Goal: Transaction & Acquisition: Purchase product/service

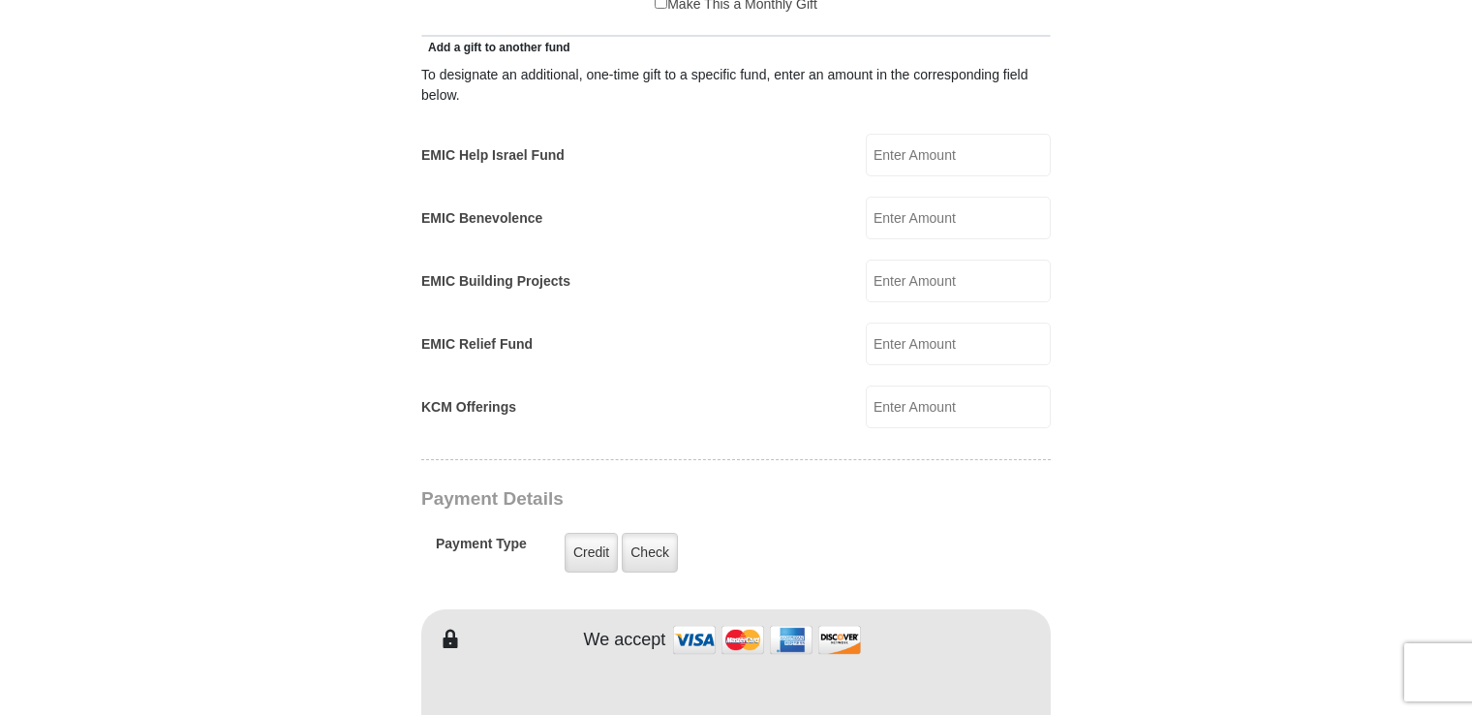
scroll to position [1162, 0]
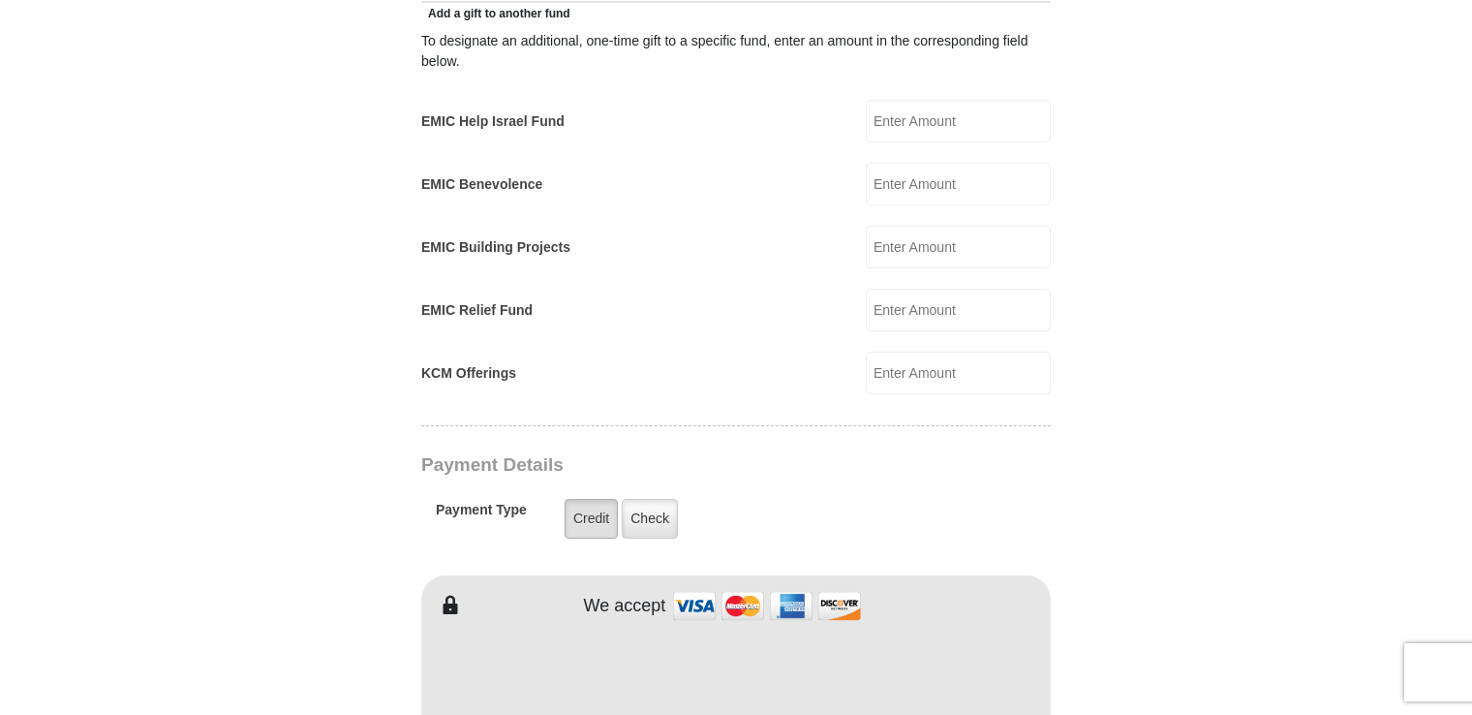
click at [588, 499] on label "Credit" at bounding box center [591, 519] width 53 height 40
click at [0, 0] on input "Credit" at bounding box center [0, 0] width 0 height 0
click at [589, 499] on label "Credit" at bounding box center [591, 519] width 53 height 40
click at [0, 0] on input "Credit" at bounding box center [0, 0] width 0 height 0
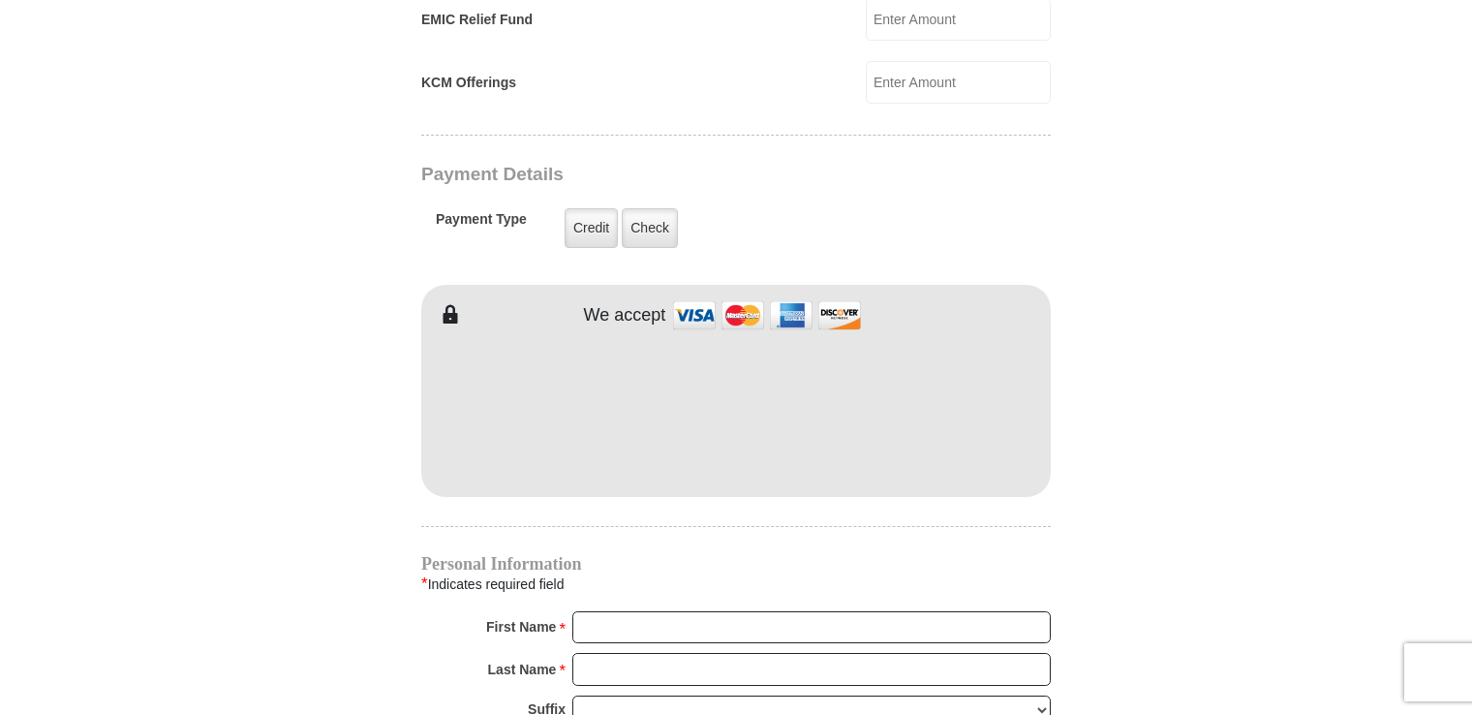
scroll to position [1550, 0]
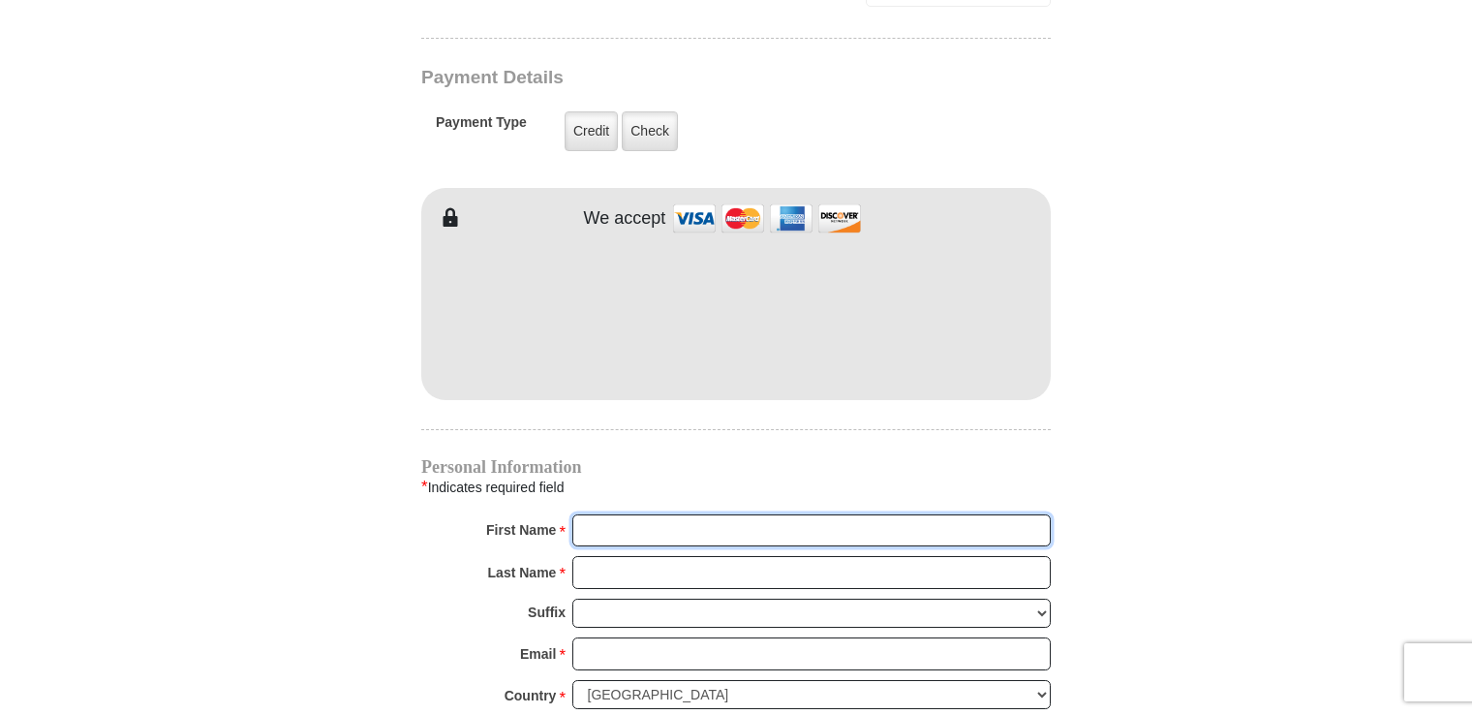
click at [605, 514] on input "First Name *" at bounding box center [811, 530] width 478 height 33
type input "[PERSON_NAME]"
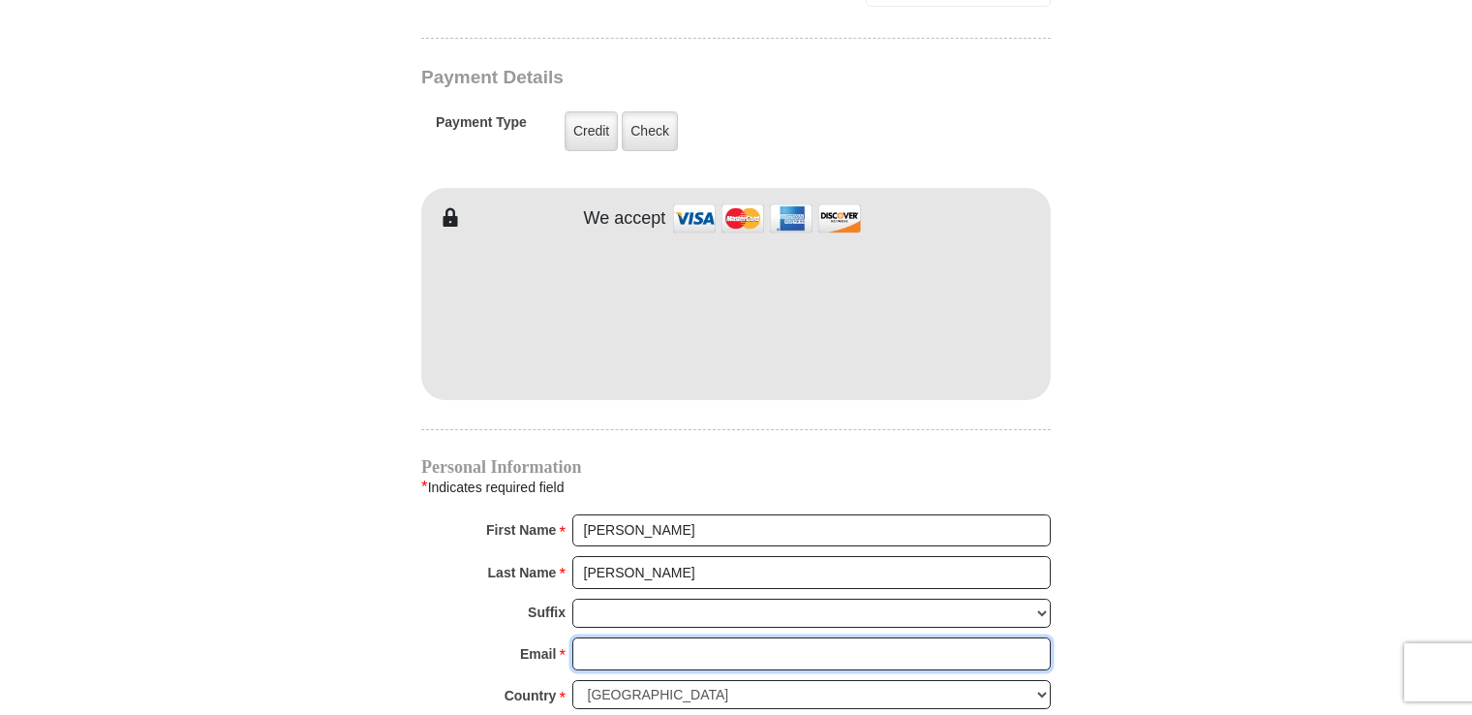
type input "[EMAIL_ADDRESS][DOMAIN_NAME]"
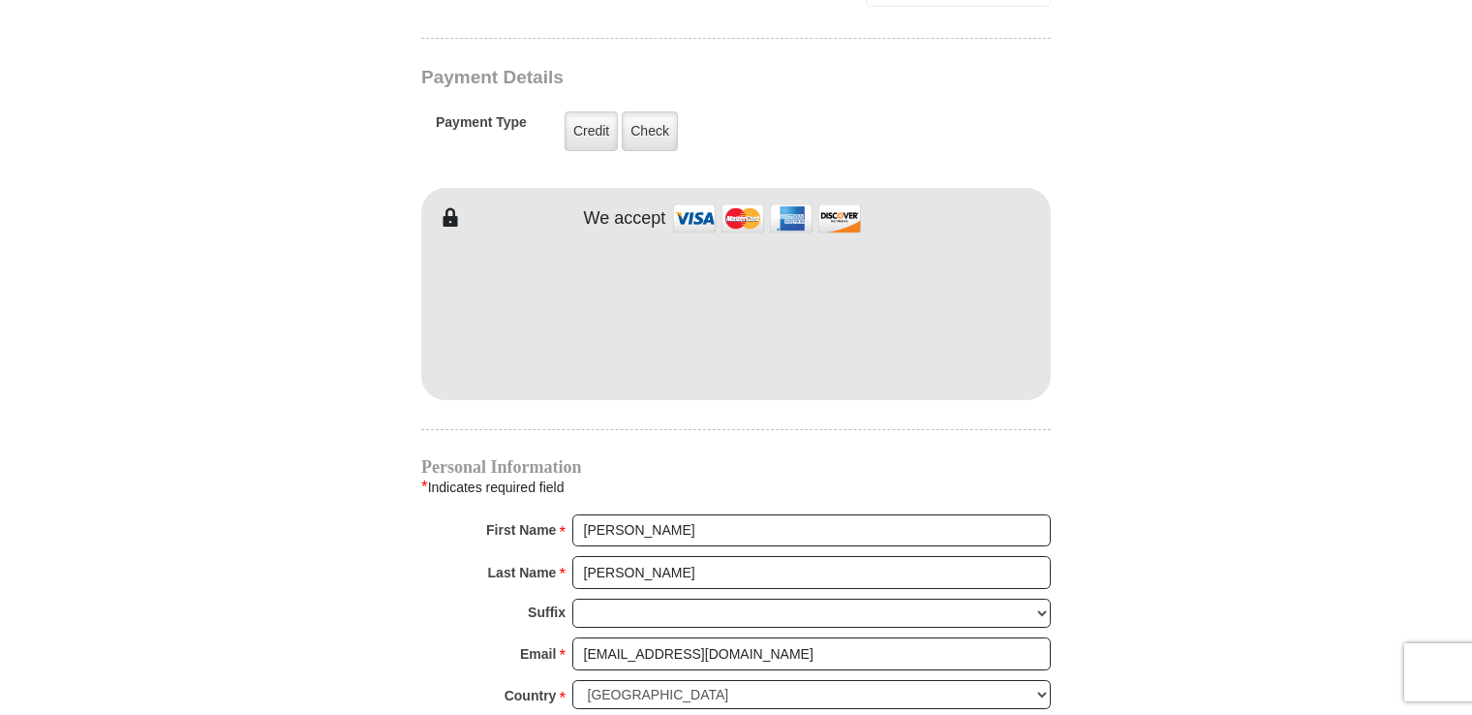
type input "8484 greenann ct"
type input "[STREET_ADDRESS]"
type input "gladstone"
type input "97027"
type input "5038107074"
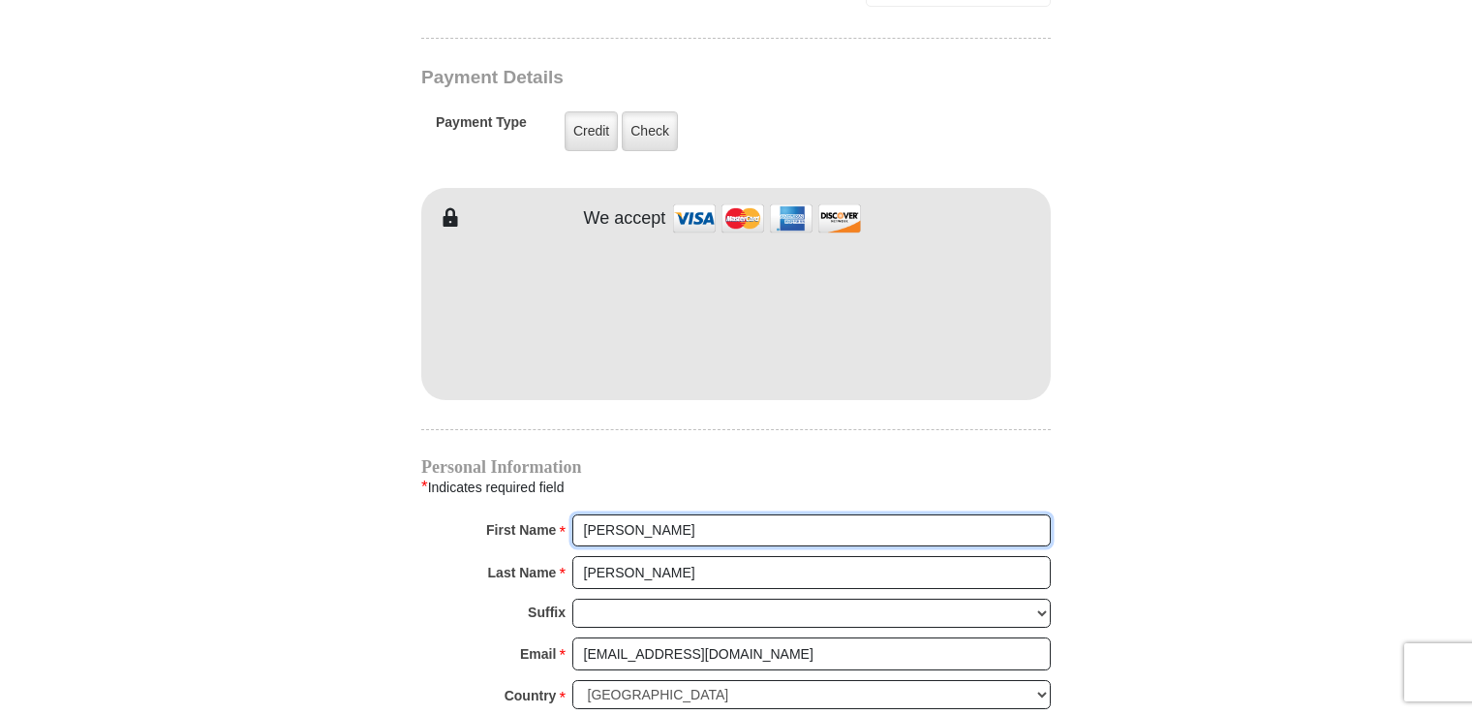
radio input "true"
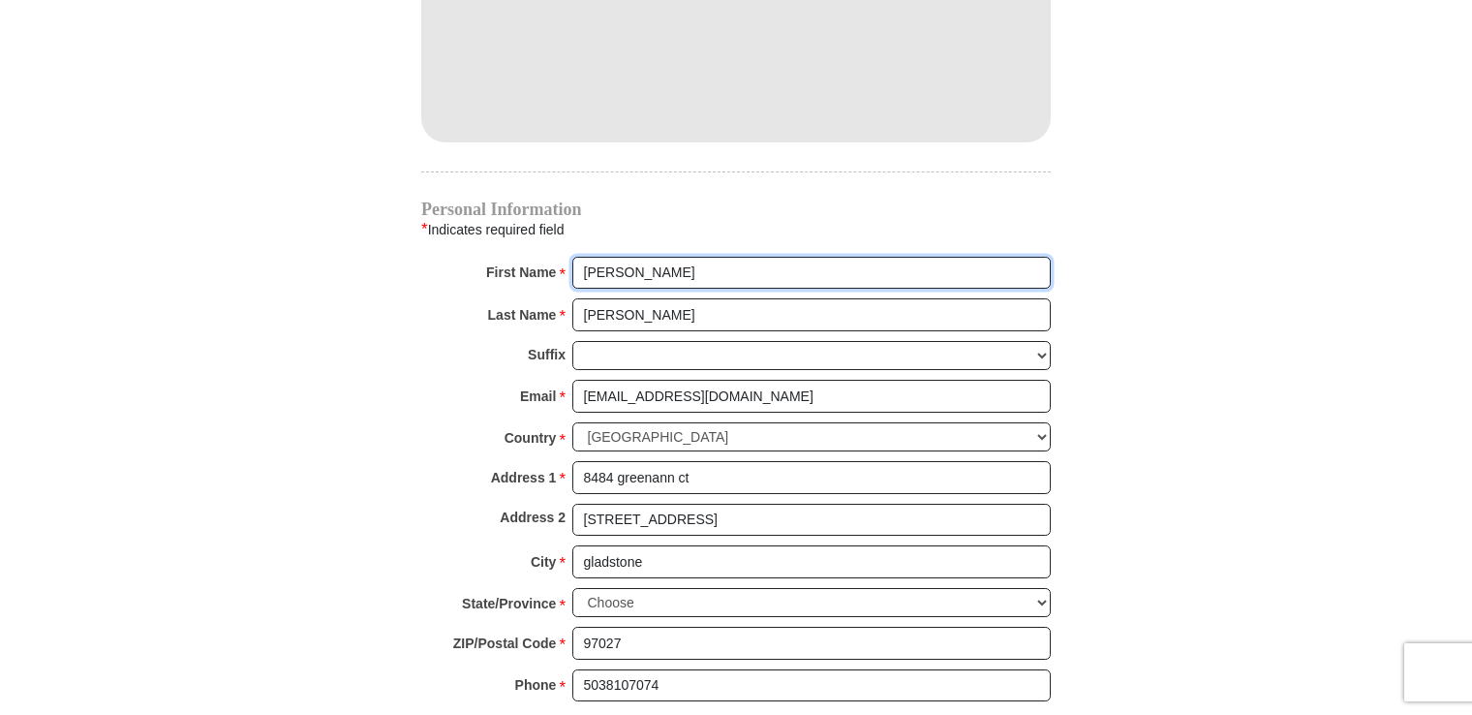
scroll to position [1840, 0]
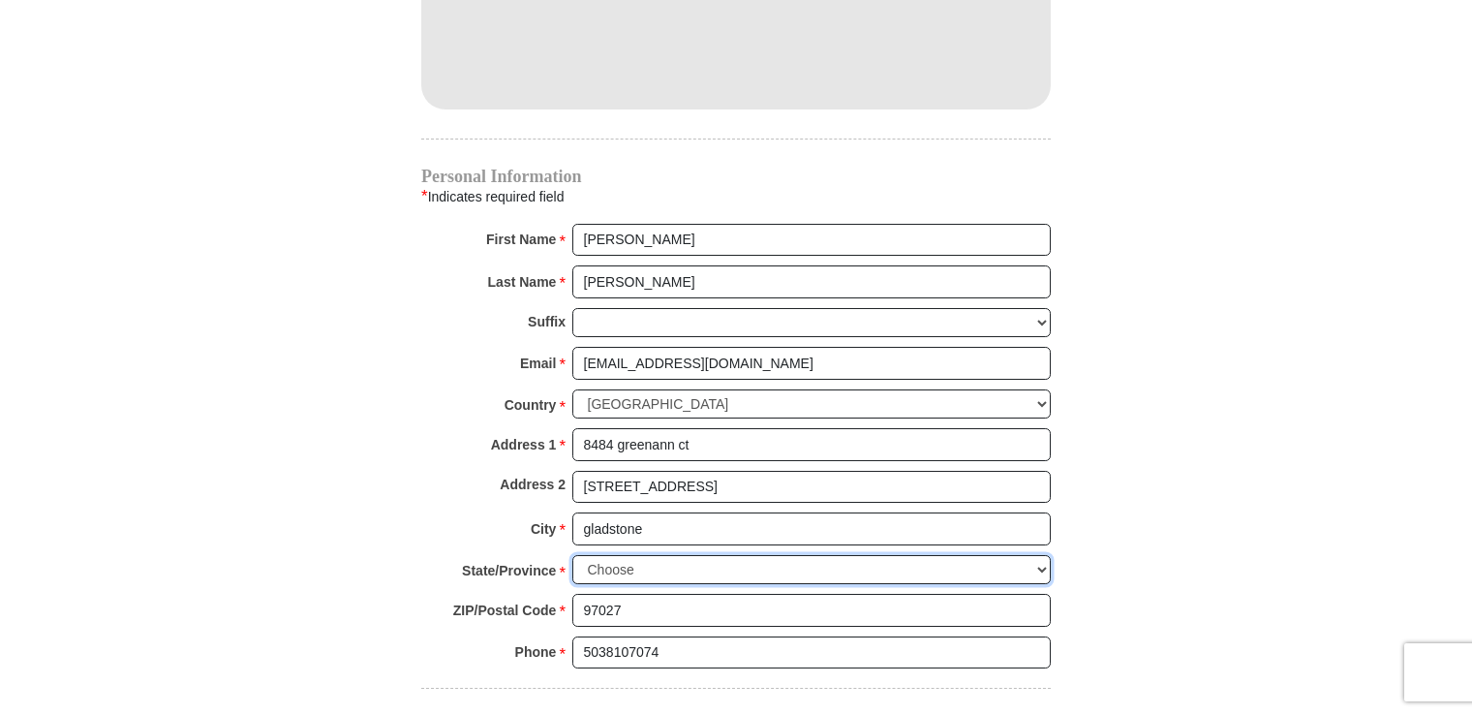
click at [630, 555] on select "Choose [US_STATE] [US_STATE] [US_STATE] [US_STATE] [US_STATE] Armed Forces Amer…" at bounding box center [811, 570] width 478 height 30
select select "OR"
click at [572, 555] on select "Choose [US_STATE] [US_STATE] [US_STATE] [US_STATE] [US_STATE] Armed Forces Amer…" at bounding box center [811, 570] width 478 height 30
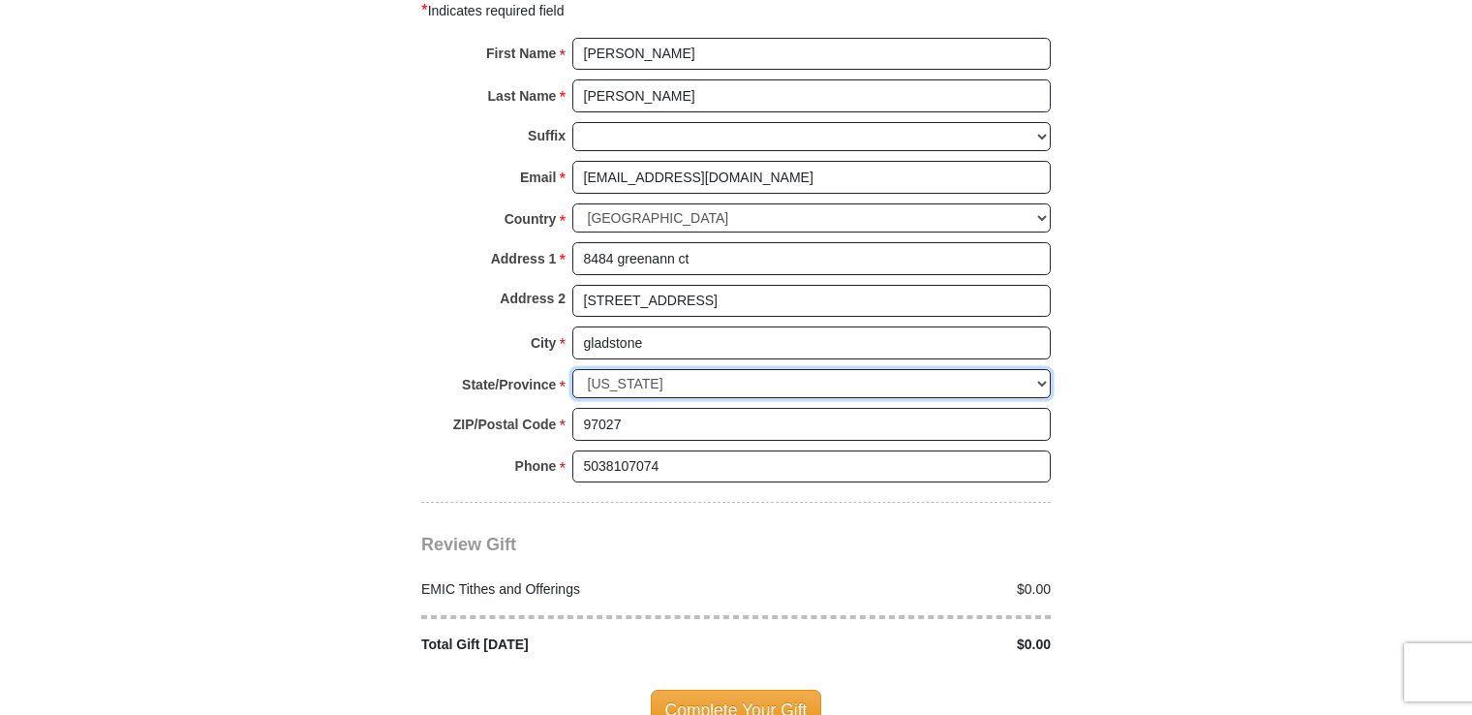
scroll to position [2034, 0]
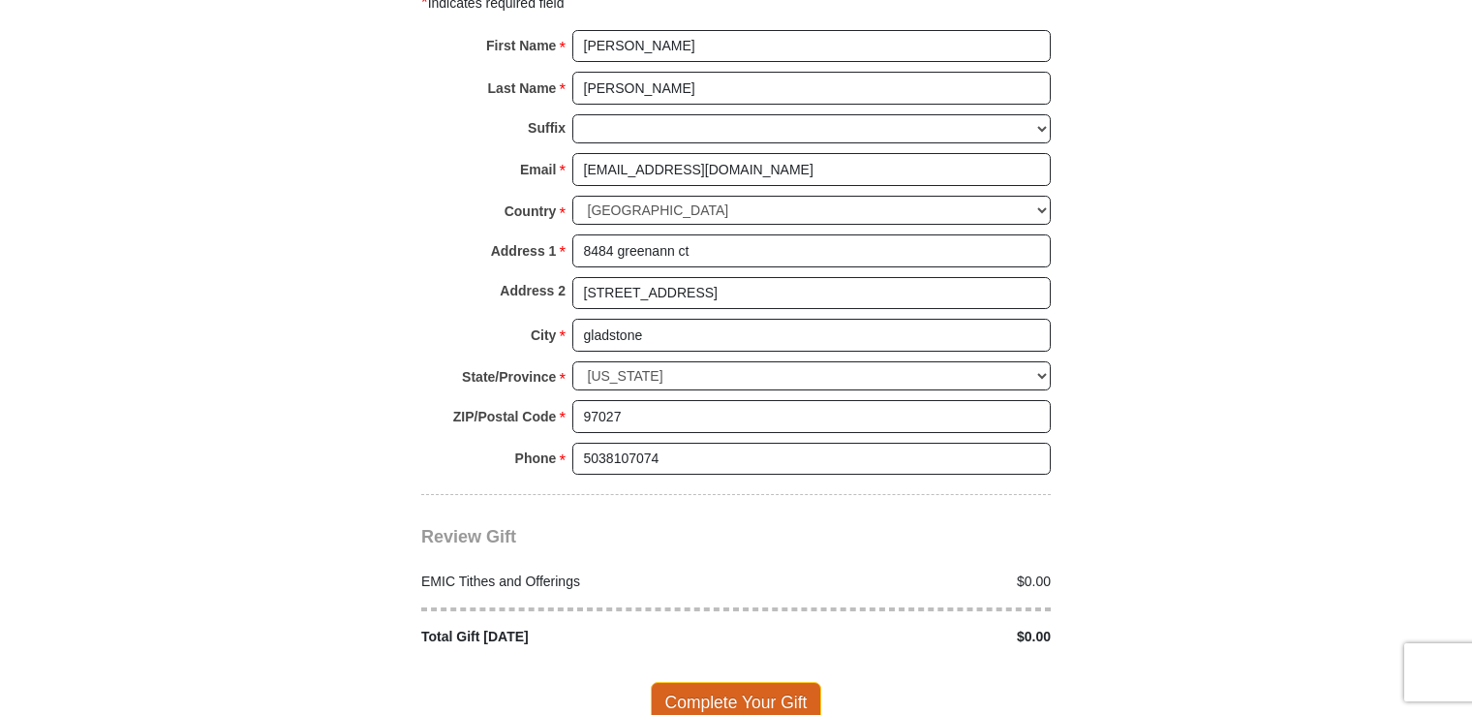
click at [693, 682] on span "Complete Your Gift" at bounding box center [736, 702] width 171 height 41
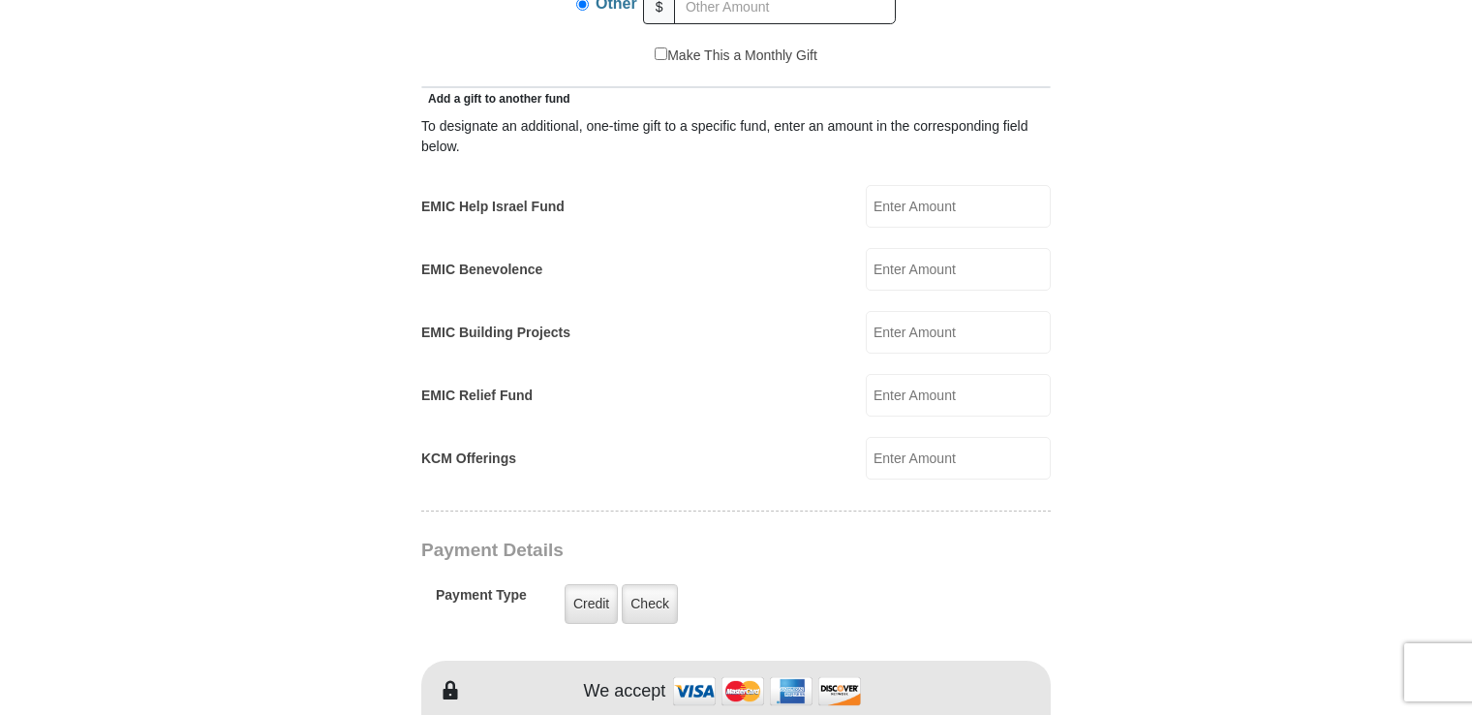
scroll to position [930, 0]
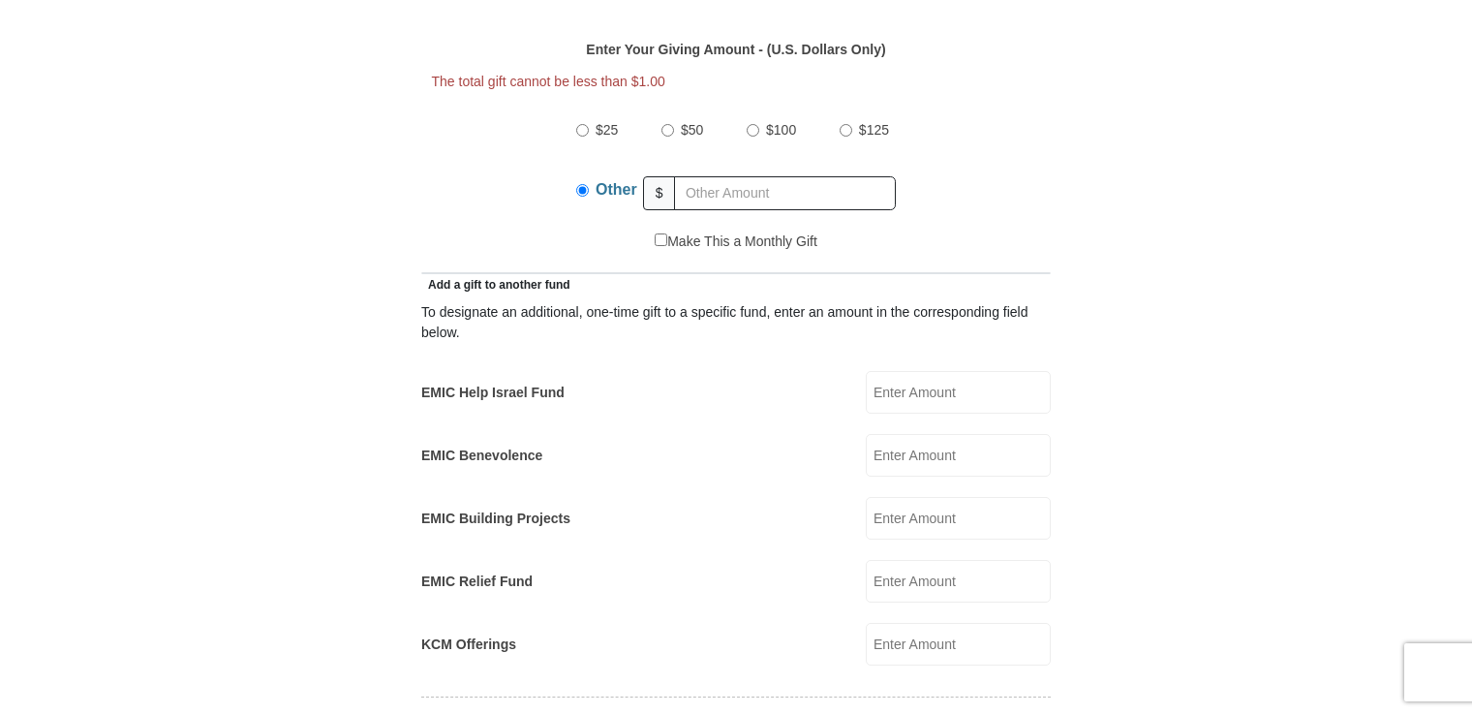
click at [668, 124] on input "$50" at bounding box center [667, 130] width 13 height 13
radio input "true"
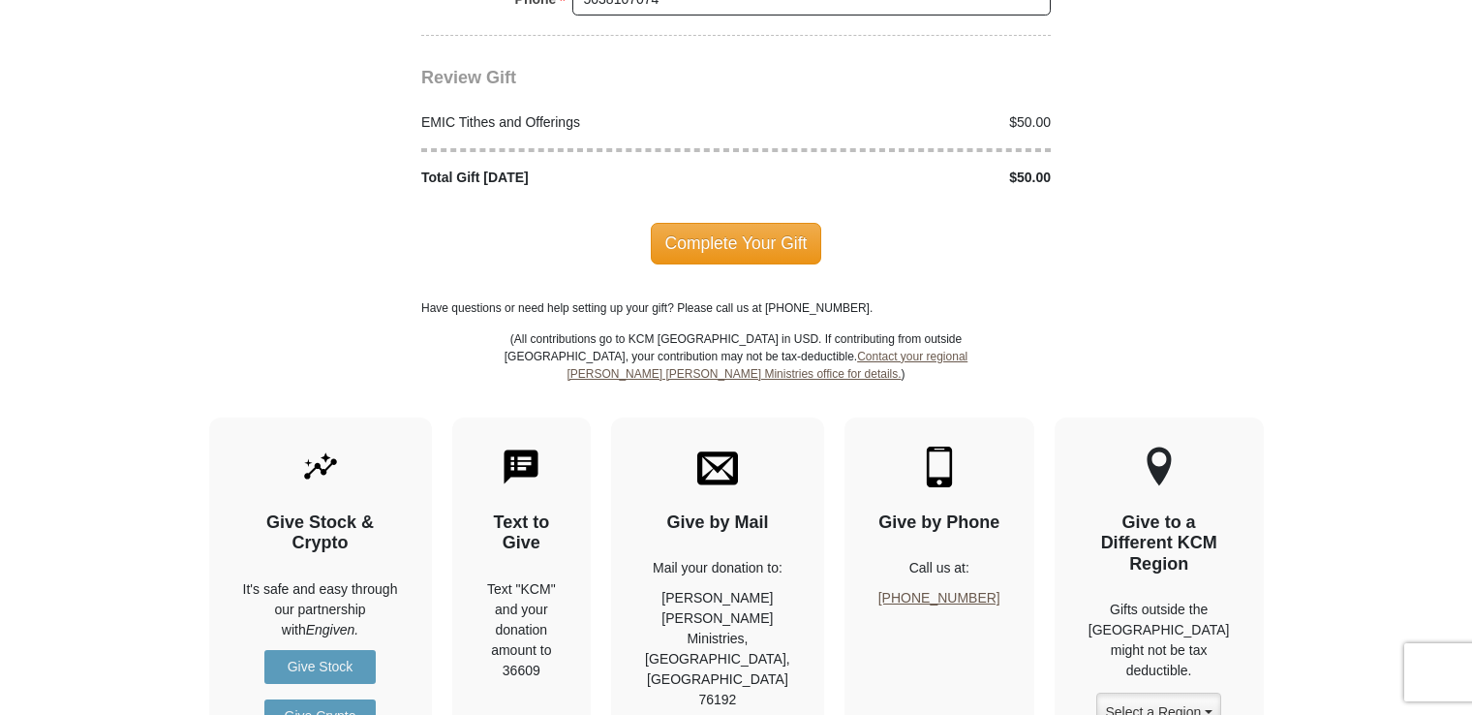
scroll to position [2576, 0]
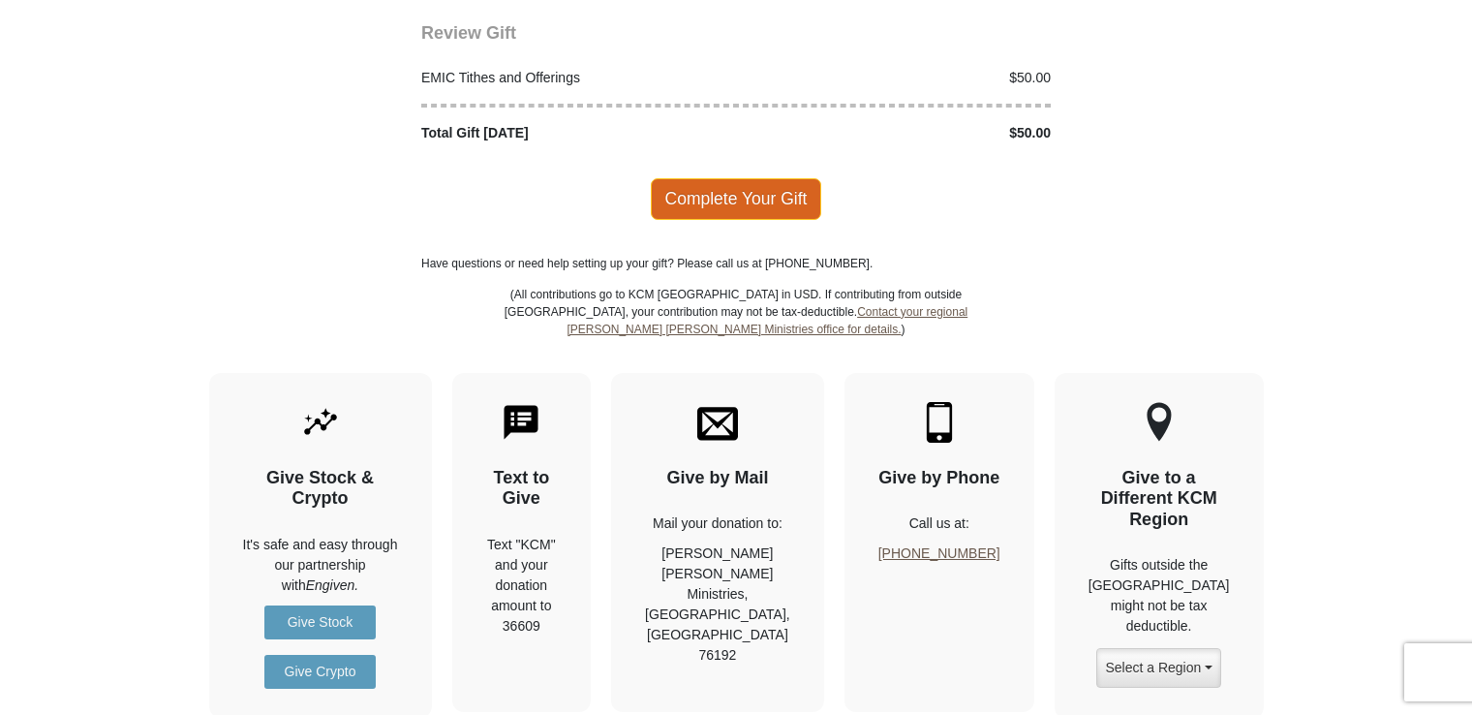
click at [678, 178] on span "Complete Your Gift" at bounding box center [736, 198] width 171 height 41
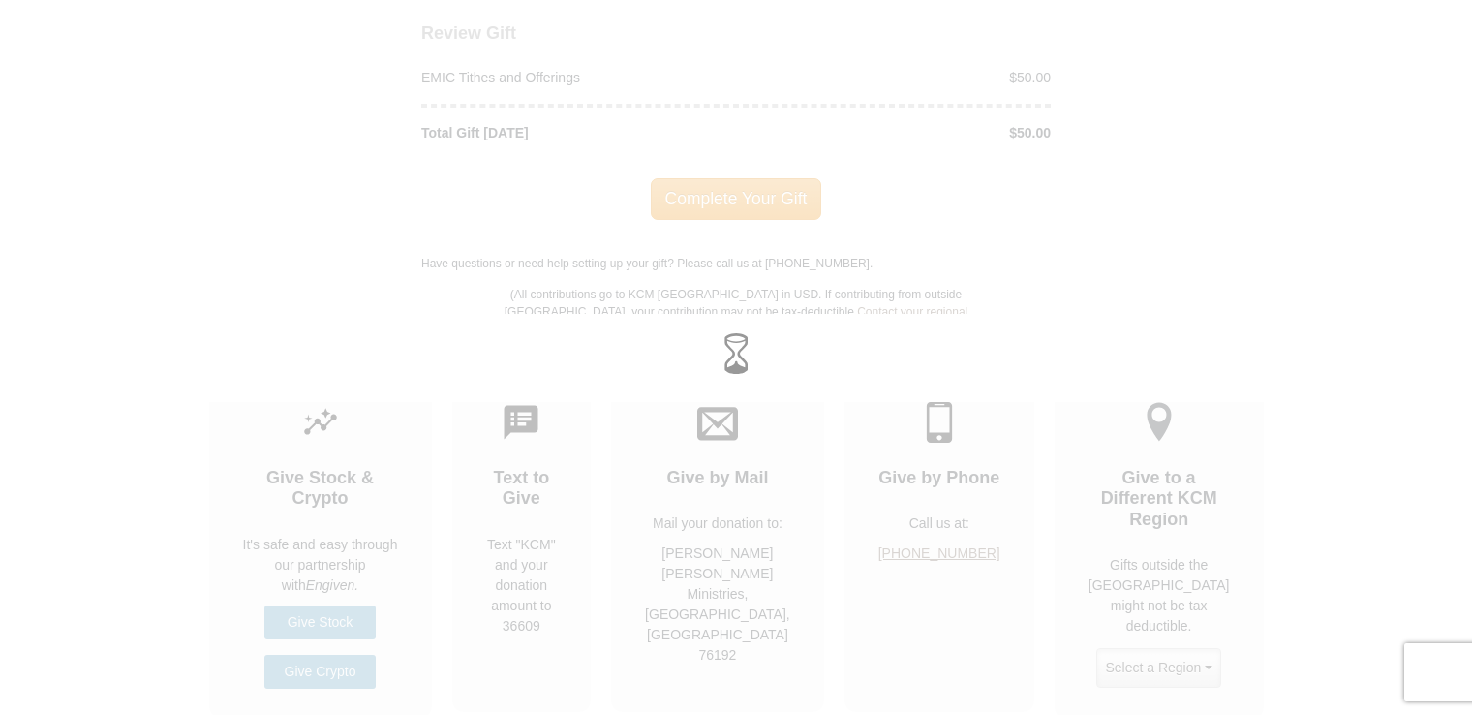
scroll to position [2537, 0]
